Goal: Information Seeking & Learning: Learn about a topic

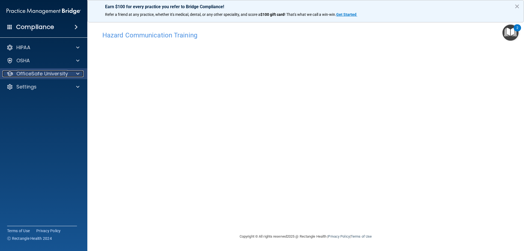
click at [47, 74] on p "OfficeSafe University" at bounding box center [42, 73] width 52 height 7
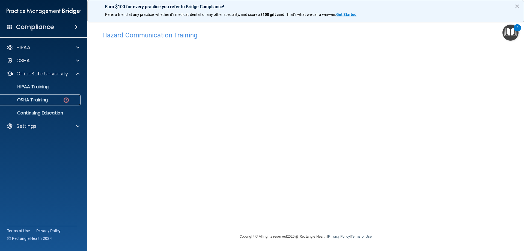
click at [29, 104] on link "OSHA Training" at bounding box center [38, 99] width 86 height 11
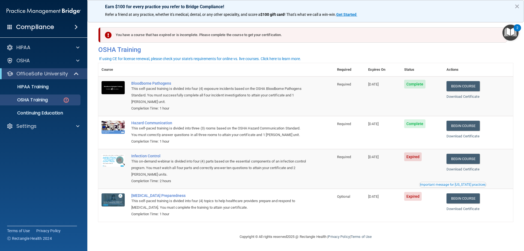
click at [472, 165] on td "Begin Course Download Certificate Important message for California practices" at bounding box center [478, 169] width 70 height 40
click at [470, 164] on link "Begin Course" at bounding box center [462, 159] width 33 height 10
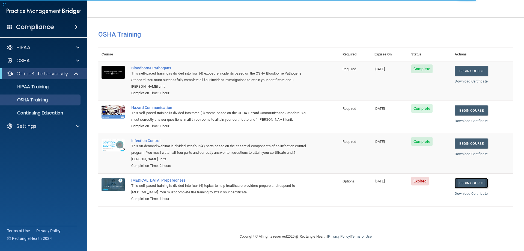
click at [480, 183] on link "Begin Course" at bounding box center [471, 183] width 33 height 10
